Goal: Navigation & Orientation: Find specific page/section

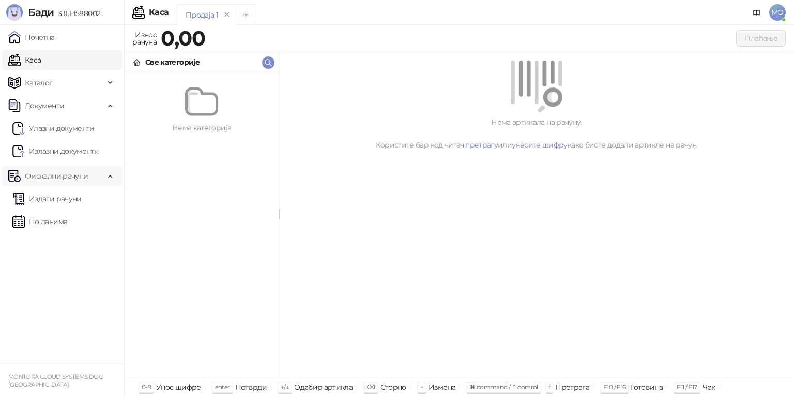
click at [74, 174] on span "Фискални рачуни" at bounding box center [56, 175] width 63 height 21
click at [99, 104] on span "Документи" at bounding box center [56, 105] width 96 height 21
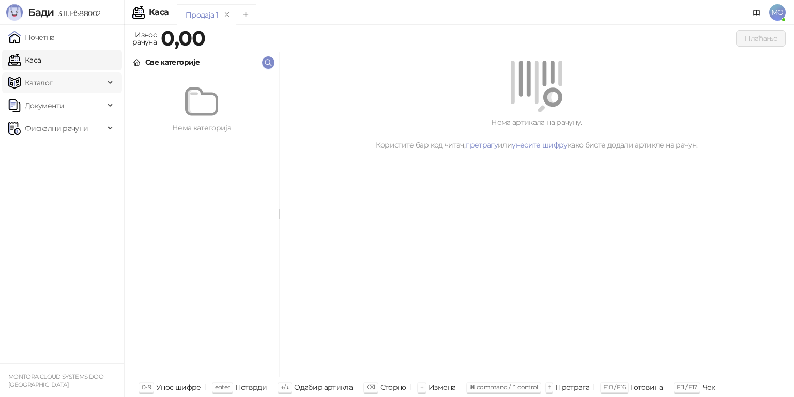
click at [93, 83] on span "Каталог" at bounding box center [56, 82] width 96 height 21
click at [44, 79] on span "Каталог" at bounding box center [39, 82] width 28 height 21
click at [41, 55] on link "Каса" at bounding box center [24, 60] width 33 height 21
click at [44, 42] on link "Почетна" at bounding box center [31, 37] width 47 height 21
